Goal: Task Accomplishment & Management: Use online tool/utility

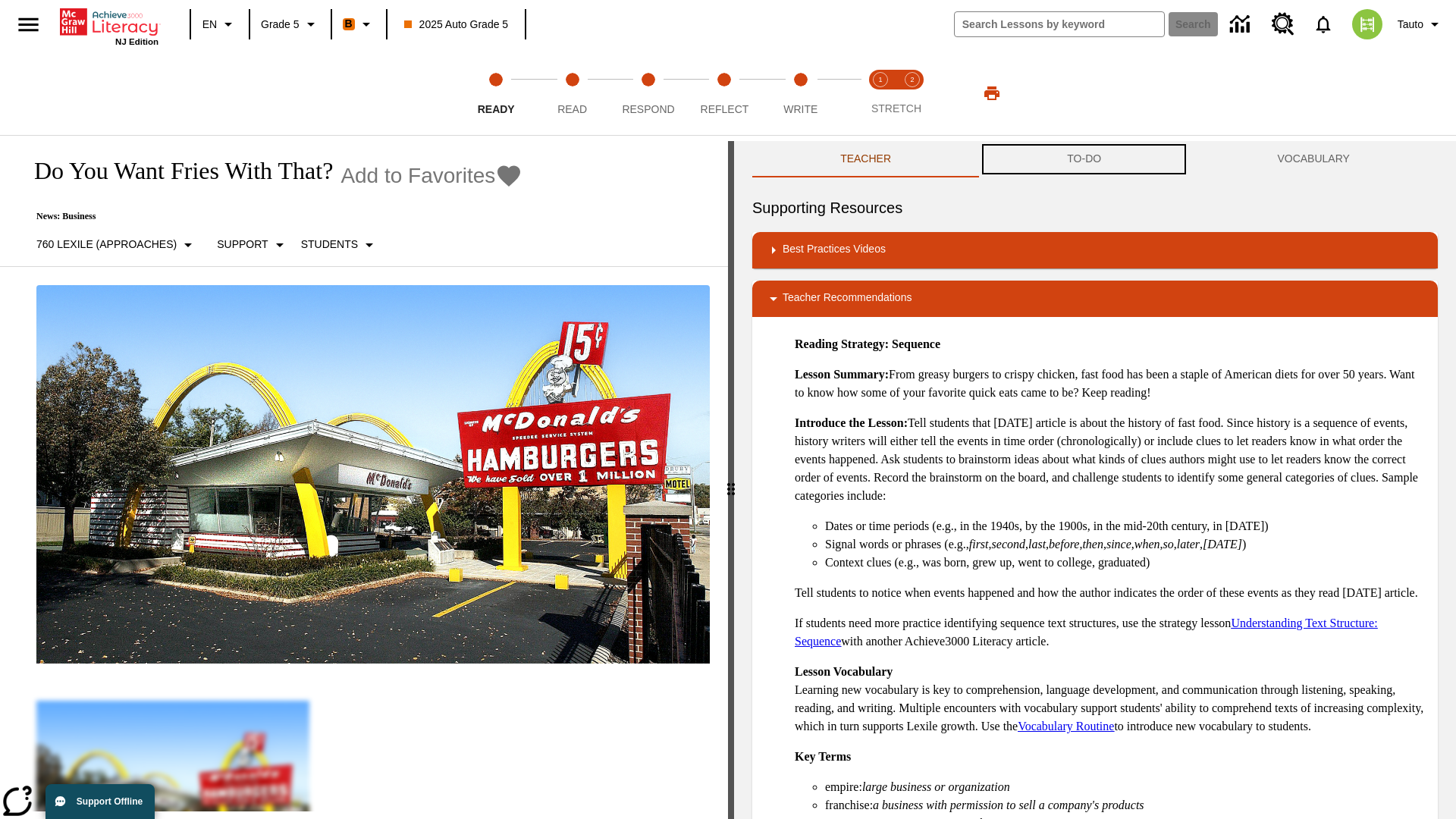
click at [1084, 159] on button "TO-DO" at bounding box center [1084, 160] width 210 height 37
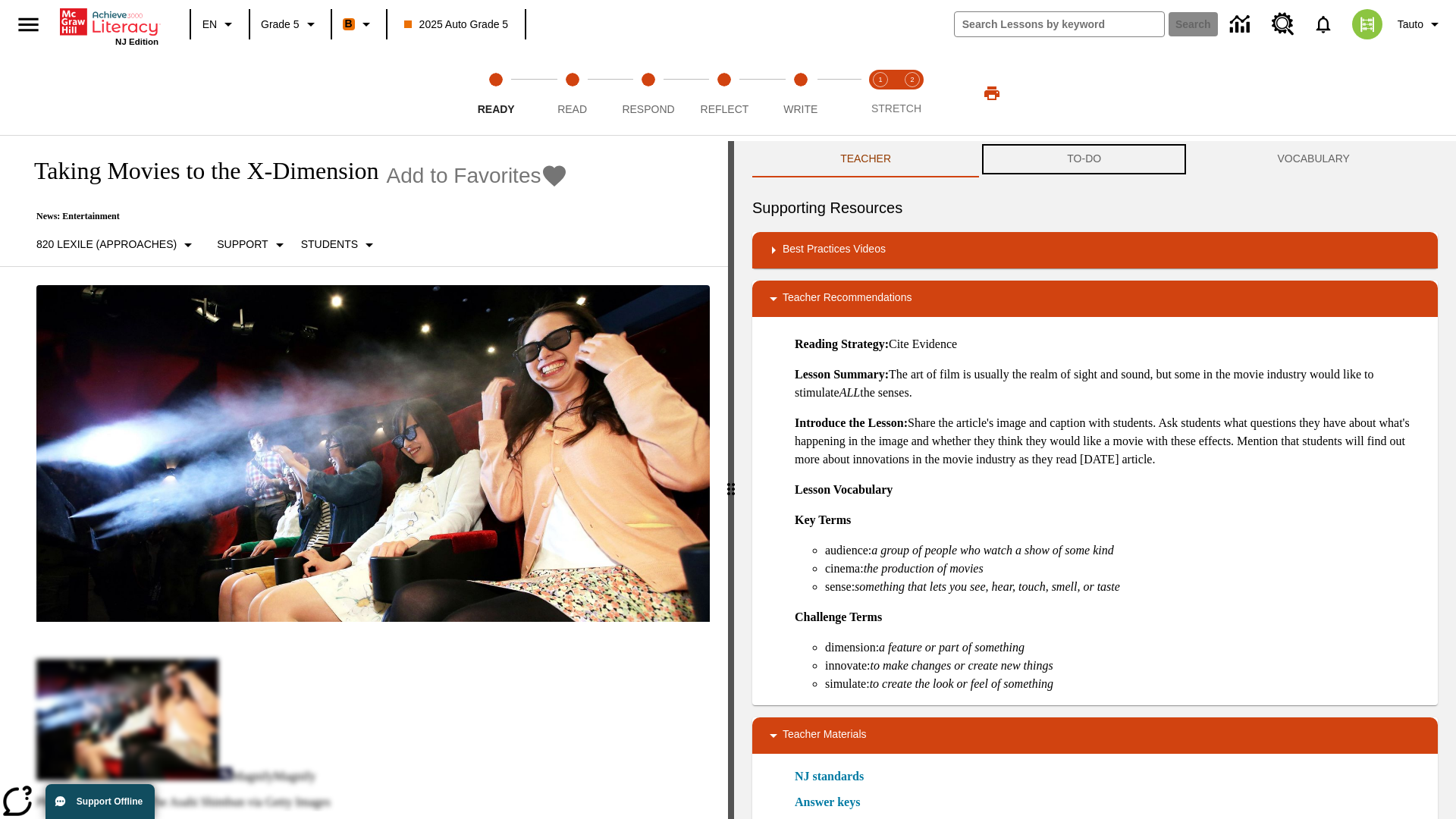
click at [1084, 159] on button "TO-DO" at bounding box center [1084, 160] width 210 height 37
